Goal: Task Accomplishment & Management: Complete application form

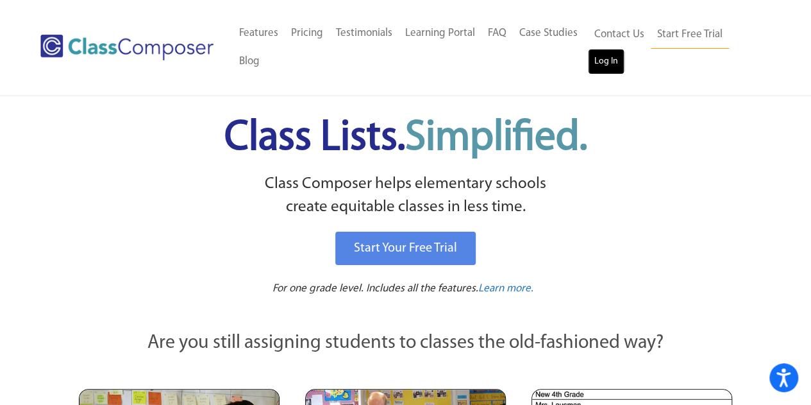
click at [604, 56] on link "Log In" at bounding box center [606, 62] width 37 height 26
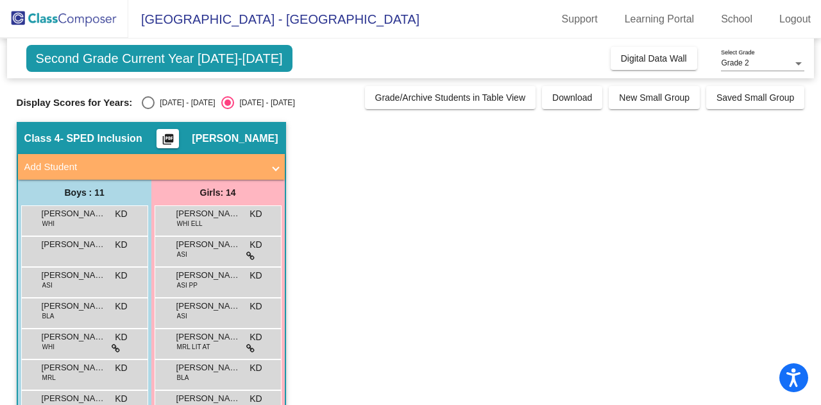
click at [147, 96] on div "Select an option" at bounding box center [148, 102] width 13 height 13
click at [147, 109] on input "[DATE] - [DATE]" at bounding box center [147, 109] width 1 height 1
radio input "true"
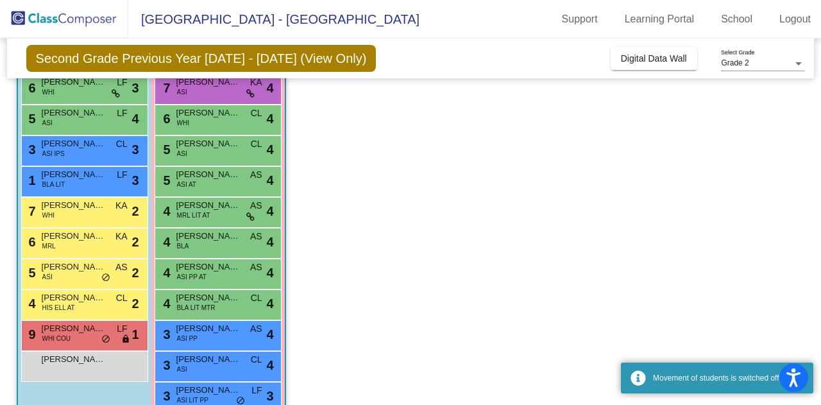
scroll to position [163, 0]
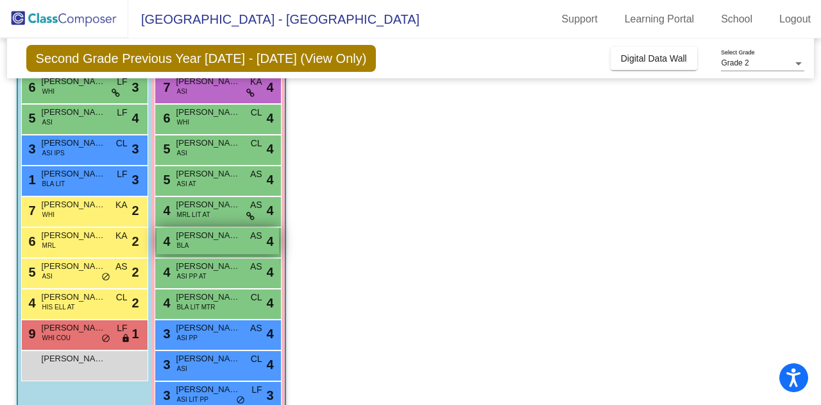
click at [191, 240] on span "[PERSON_NAME]" at bounding box center [208, 235] width 64 height 13
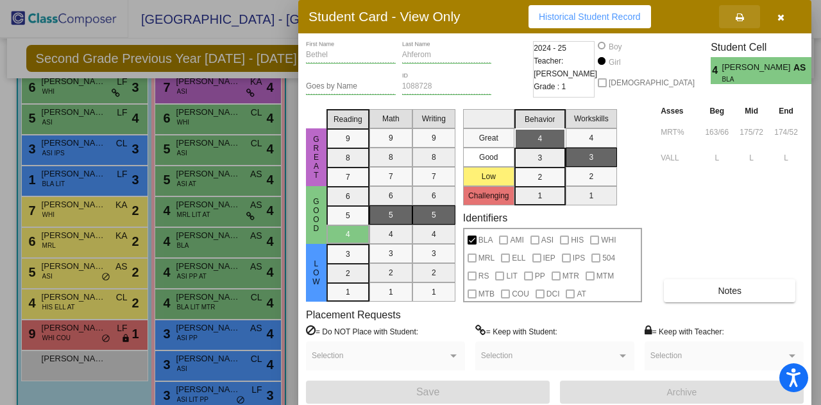
click at [740, 7] on button at bounding box center [739, 16] width 41 height 23
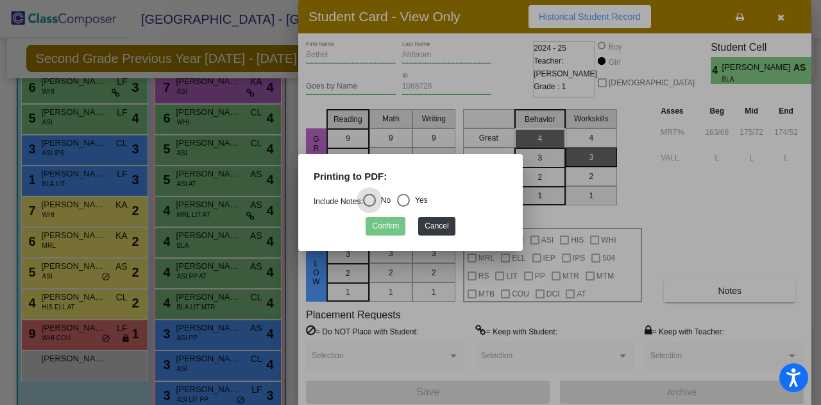
click at [403, 200] on div "Select an option" at bounding box center [403, 200] width 0 height 0
click at [403, 206] on input "Yes" at bounding box center [403, 206] width 1 height 1
radio input "true"
click at [390, 225] on button "Confirm" at bounding box center [385, 226] width 40 height 19
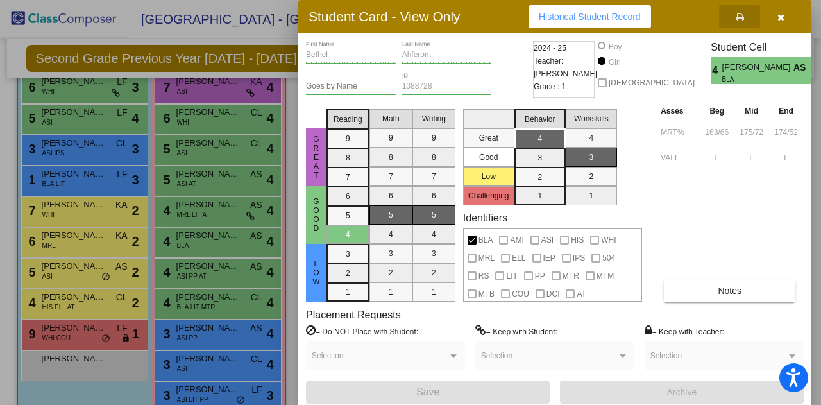
click at [783, 16] on icon "button" at bounding box center [780, 17] width 7 height 9
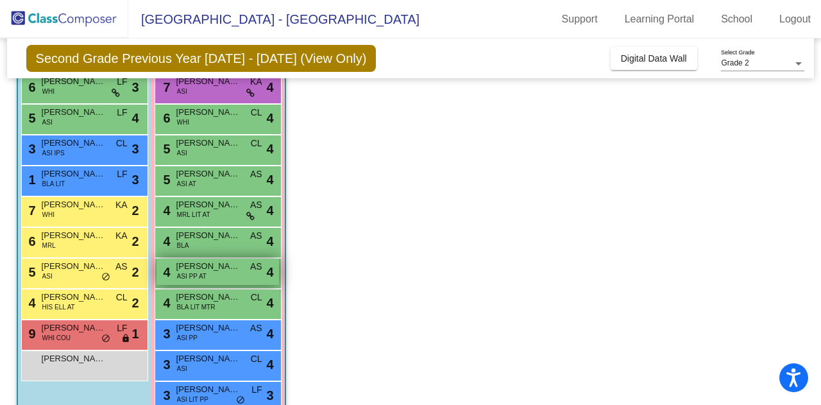
click at [215, 261] on span "[PERSON_NAME]" at bounding box center [208, 266] width 64 height 13
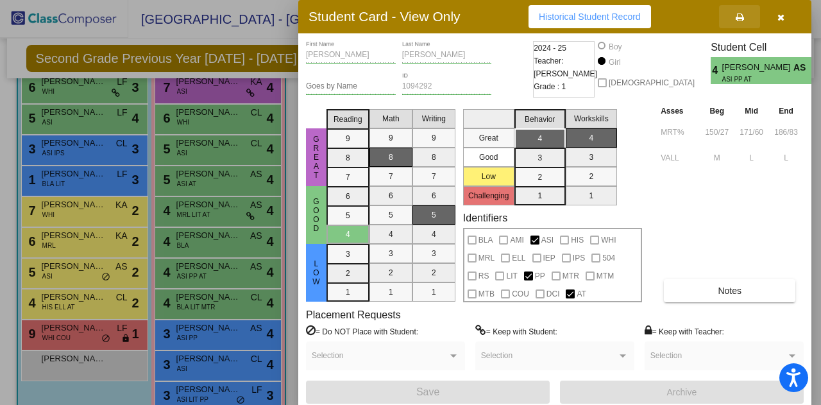
click at [738, 16] on icon at bounding box center [739, 17] width 8 height 9
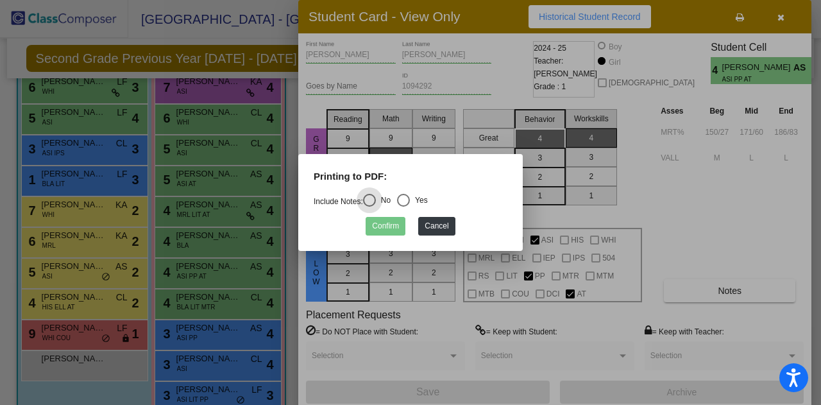
click at [409, 203] on div "Select an option" at bounding box center [403, 200] width 13 height 13
click at [403, 206] on input "Yes" at bounding box center [403, 206] width 1 height 1
radio input "true"
click at [394, 222] on button "Confirm" at bounding box center [385, 226] width 40 height 19
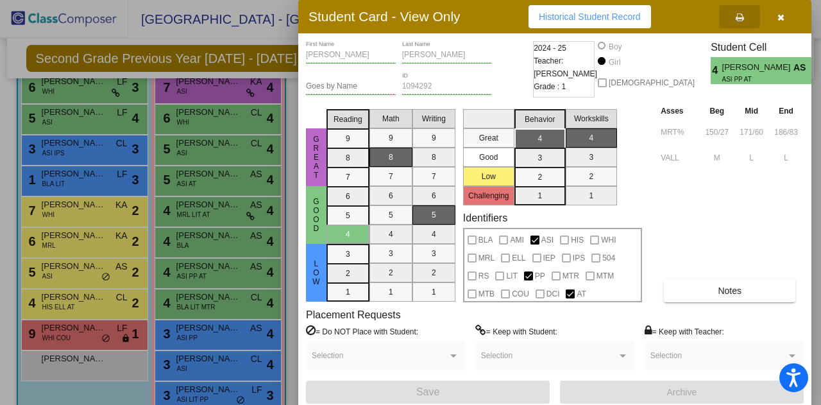
click at [774, 15] on button "button" at bounding box center [780, 16] width 41 height 23
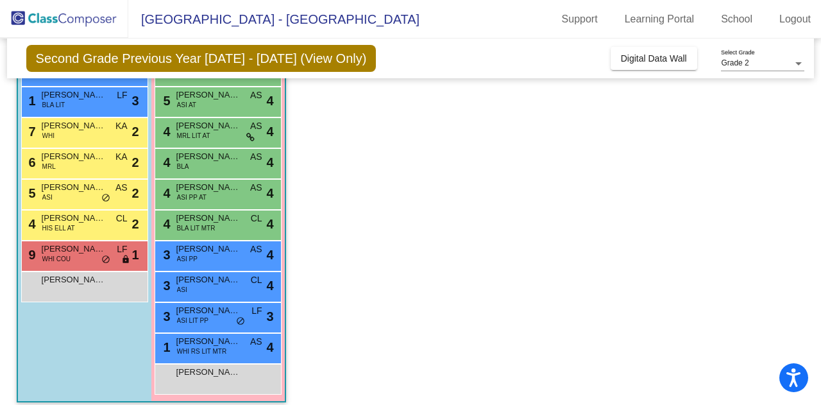
scroll to position [240, 0]
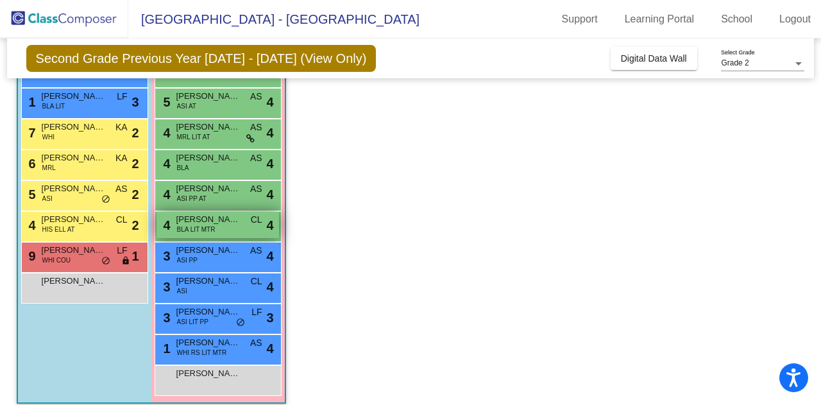
click at [203, 229] on span "BLA LIT MTR" at bounding box center [196, 229] width 38 height 10
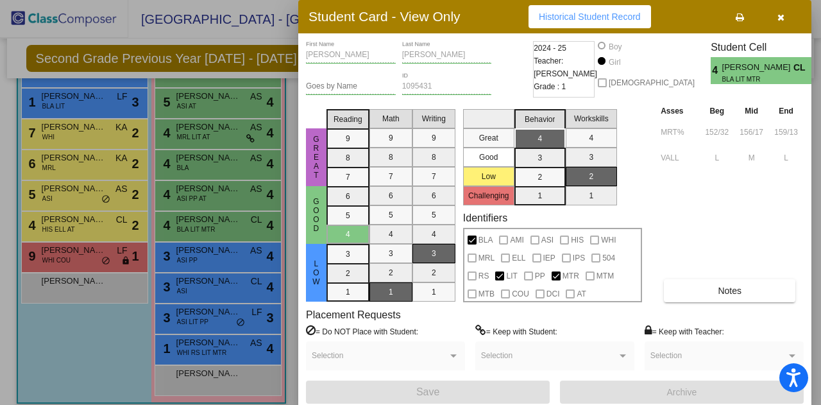
click at [745, 17] on button at bounding box center [739, 16] width 41 height 23
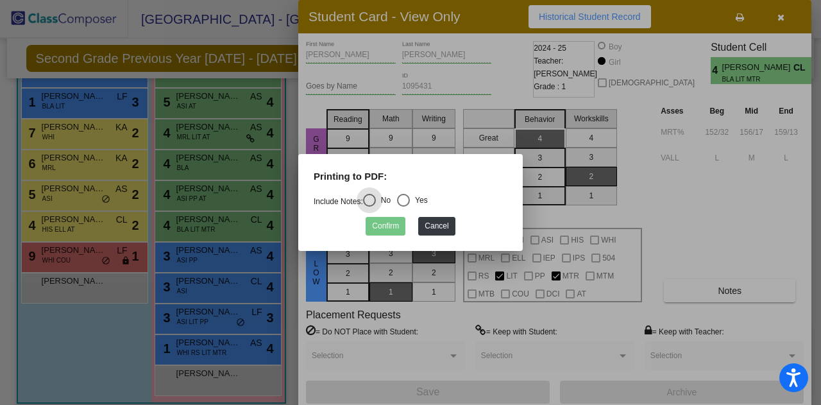
click at [406, 203] on div "Select an option" at bounding box center [403, 200] width 13 height 13
click at [403, 206] on input "Yes" at bounding box center [403, 206] width 1 height 1
radio input "true"
click at [387, 226] on button "Confirm" at bounding box center [385, 226] width 40 height 19
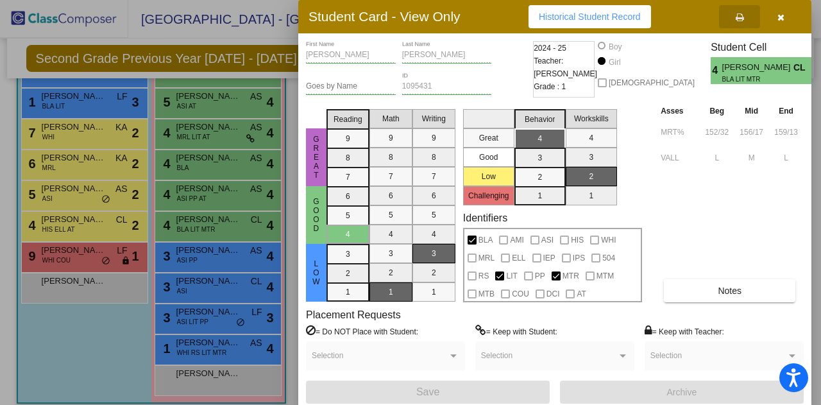
click at [783, 12] on button "button" at bounding box center [780, 16] width 41 height 23
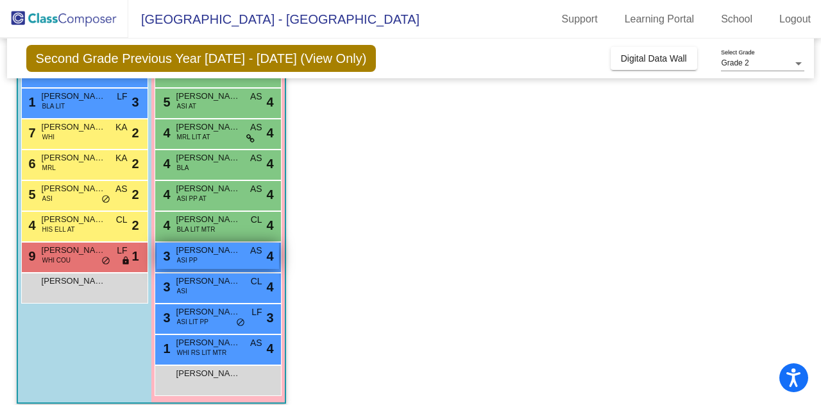
click at [219, 251] on span "[PERSON_NAME]" at bounding box center [208, 250] width 64 height 13
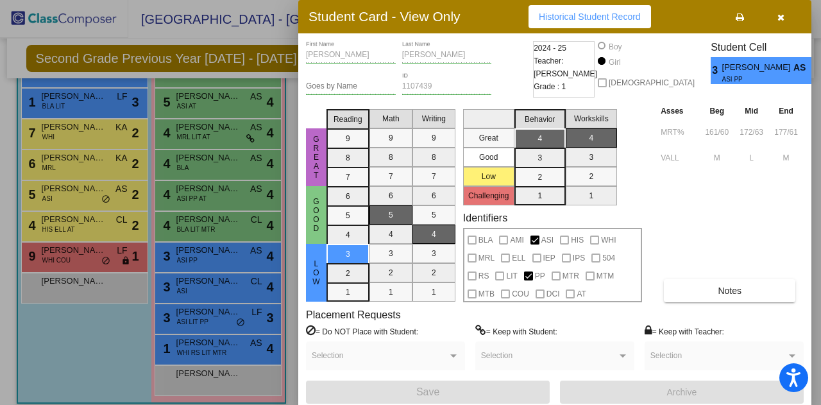
click at [740, 17] on icon at bounding box center [739, 17] width 8 height 9
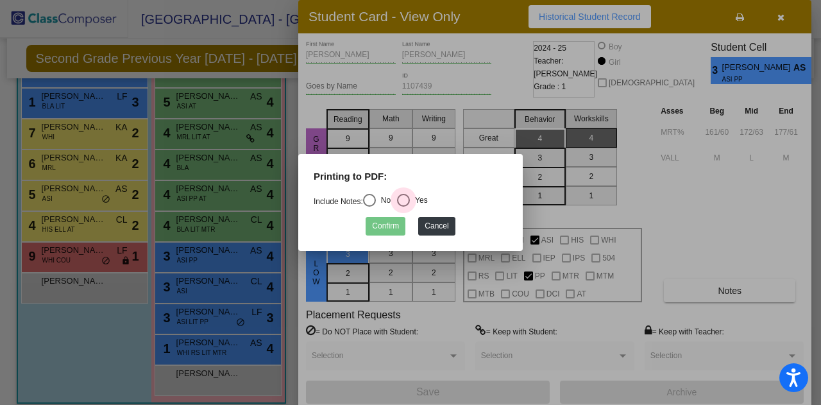
click at [401, 205] on div "Select an option" at bounding box center [403, 200] width 13 height 13
click at [403, 206] on input "Yes" at bounding box center [403, 206] width 1 height 1
radio input "true"
click at [390, 222] on button "Confirm" at bounding box center [385, 226] width 40 height 19
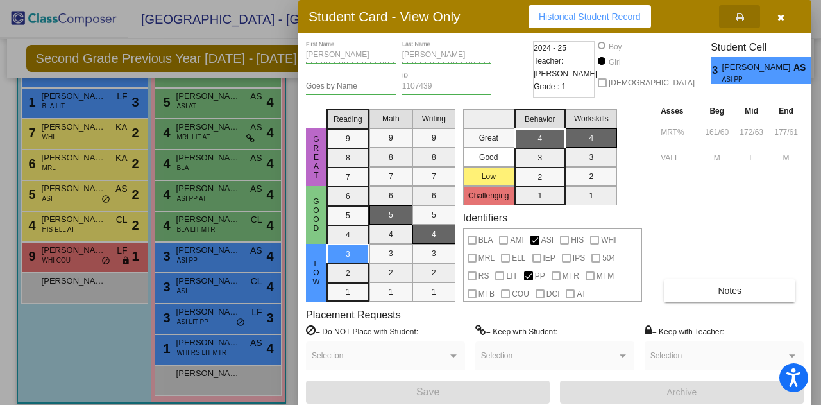
click at [778, 19] on icon "button" at bounding box center [780, 17] width 7 height 9
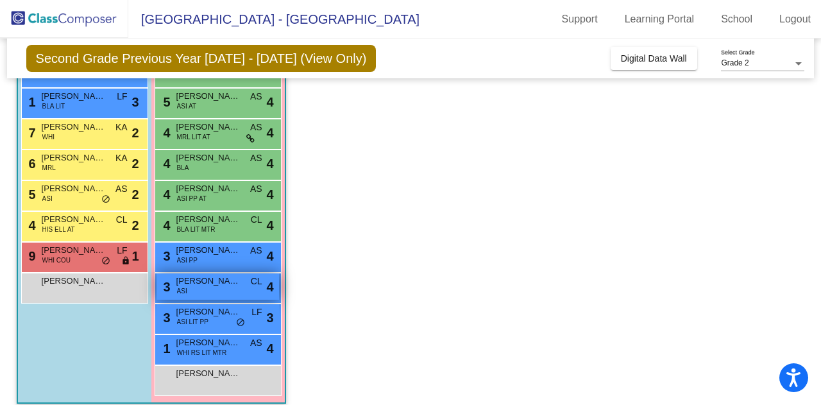
click at [215, 290] on div "3 [PERSON_NAME] Suniljith ASI CL lock do_not_disturb_alt 4" at bounding box center [217, 286] width 122 height 26
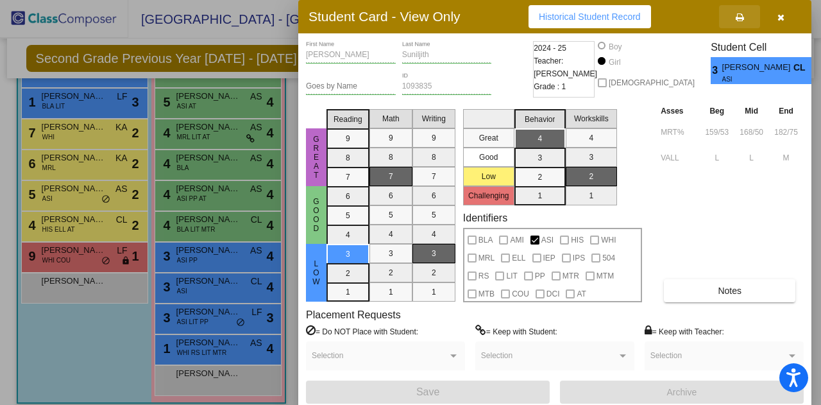
click at [745, 20] on button at bounding box center [739, 16] width 41 height 23
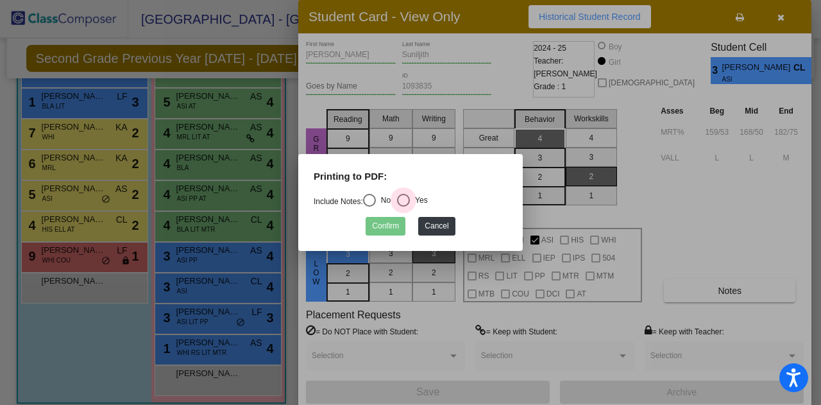
click at [403, 203] on div "Select an option" at bounding box center [403, 200] width 13 height 13
click at [403, 206] on input "Yes" at bounding box center [403, 206] width 1 height 1
radio input "true"
click at [388, 222] on button "Confirm" at bounding box center [385, 226] width 40 height 19
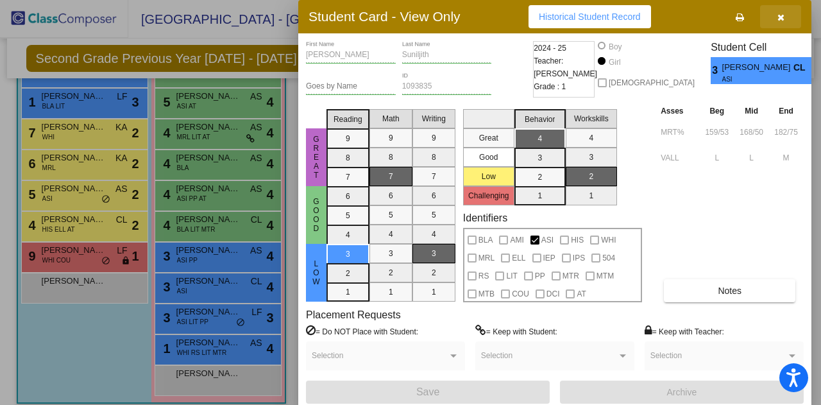
click at [776, 13] on button "button" at bounding box center [780, 16] width 41 height 23
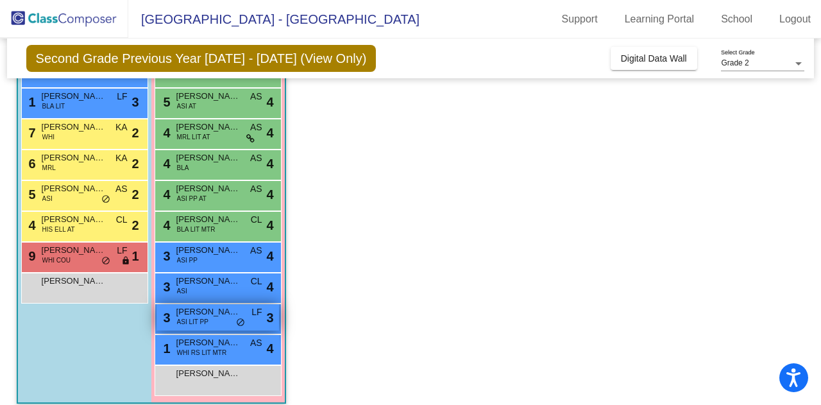
click at [192, 321] on span "ASI LIT PP" at bounding box center [192, 322] width 31 height 10
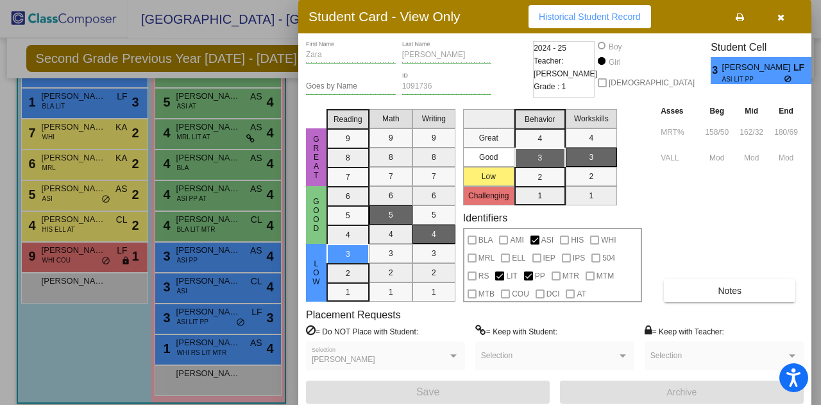
click at [742, 16] on icon at bounding box center [739, 17] width 8 height 9
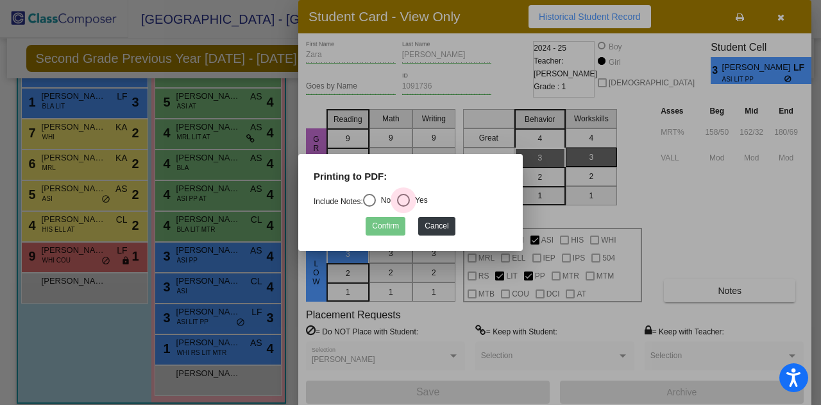
click at [410, 199] on div "Select an option" at bounding box center [403, 200] width 13 height 13
click at [403, 206] on input "Yes" at bounding box center [403, 206] width 1 height 1
radio input "true"
click at [388, 228] on button "Confirm" at bounding box center [385, 226] width 40 height 19
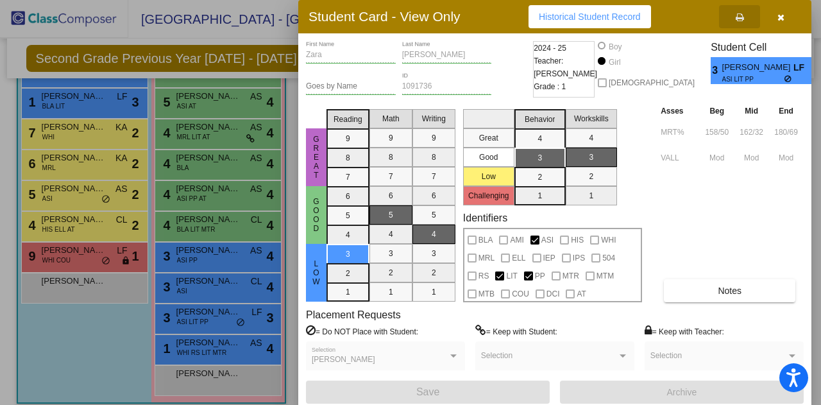
click at [777, 15] on icon "button" at bounding box center [780, 17] width 7 height 9
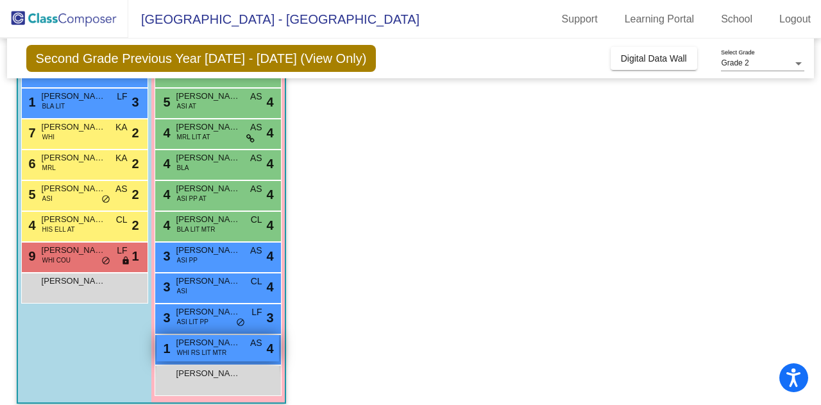
click at [209, 347] on span "WHI RS LIT MTR" at bounding box center [202, 352] width 50 height 10
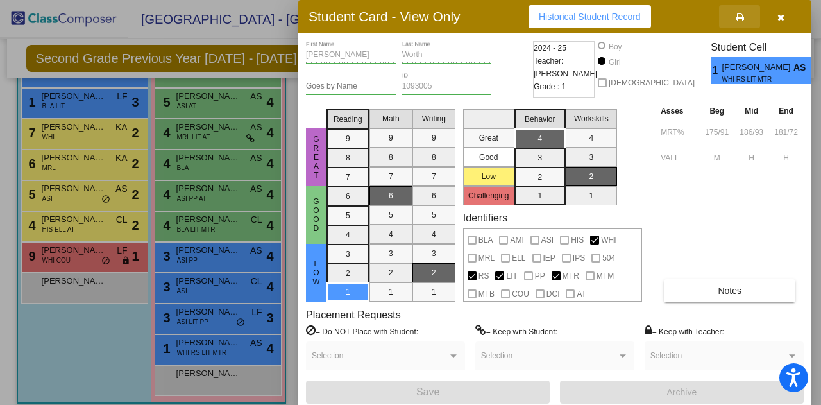
click at [739, 10] on button at bounding box center [739, 16] width 41 height 23
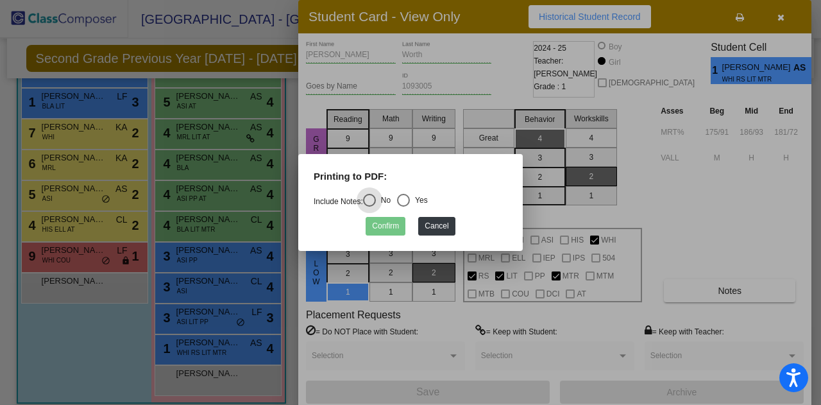
click at [409, 201] on div "Select an option" at bounding box center [403, 200] width 13 height 13
click at [403, 206] on input "Yes" at bounding box center [403, 206] width 1 height 1
radio input "true"
click at [383, 228] on button "Confirm" at bounding box center [385, 226] width 40 height 19
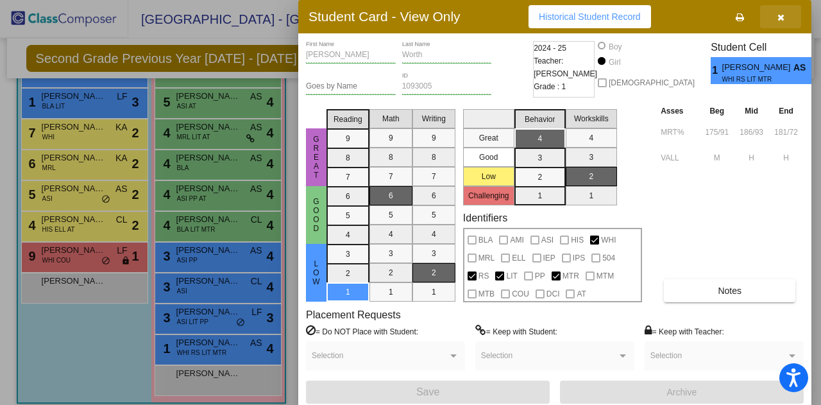
click at [773, 17] on button "button" at bounding box center [780, 16] width 41 height 23
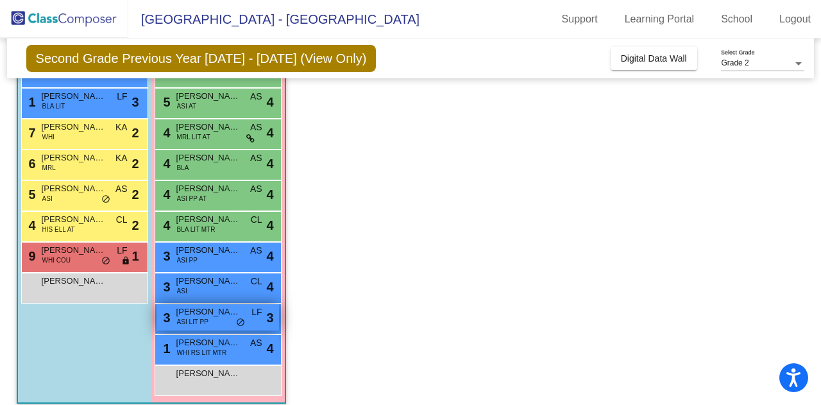
click at [219, 315] on span "[PERSON_NAME]" at bounding box center [208, 311] width 64 height 13
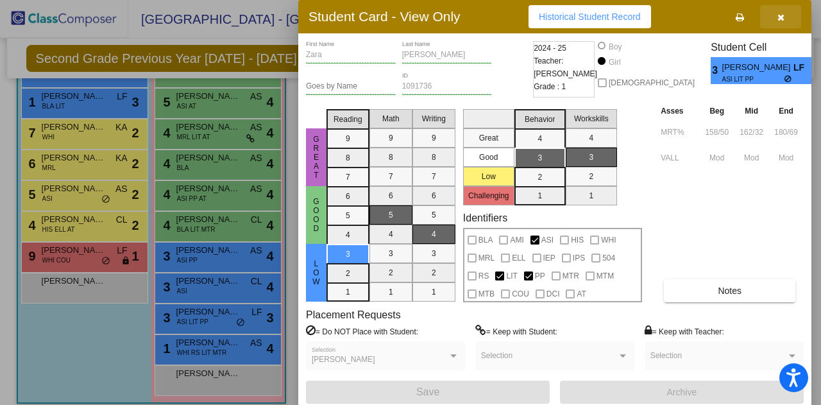
click at [784, 15] on button "button" at bounding box center [780, 16] width 41 height 23
